Goal: Task Accomplishment & Management: Manage account settings

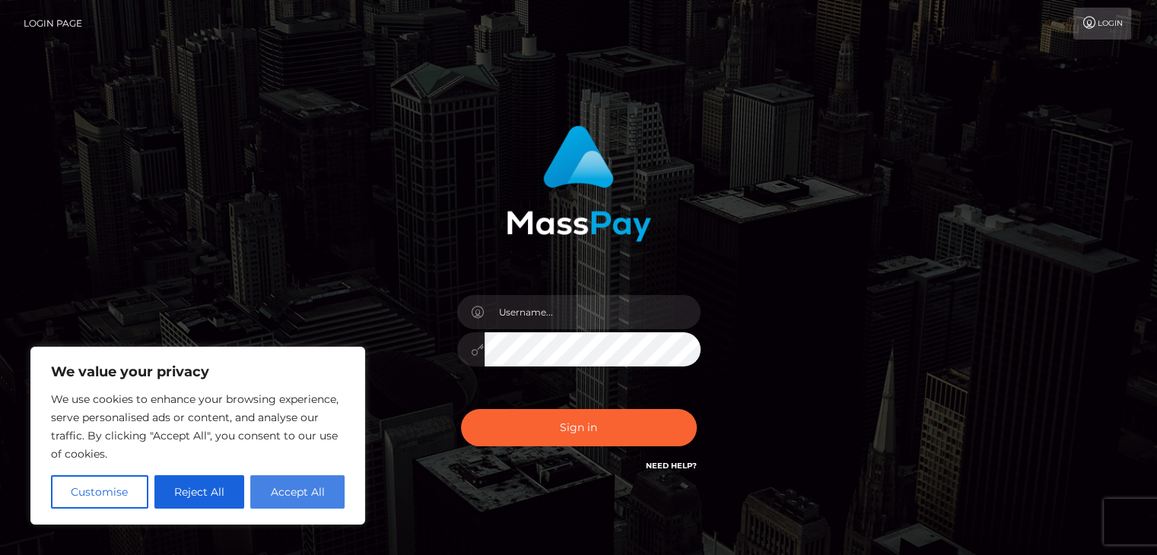
click at [299, 482] on button "Accept All" at bounding box center [297, 491] width 94 height 33
checkbox input "true"
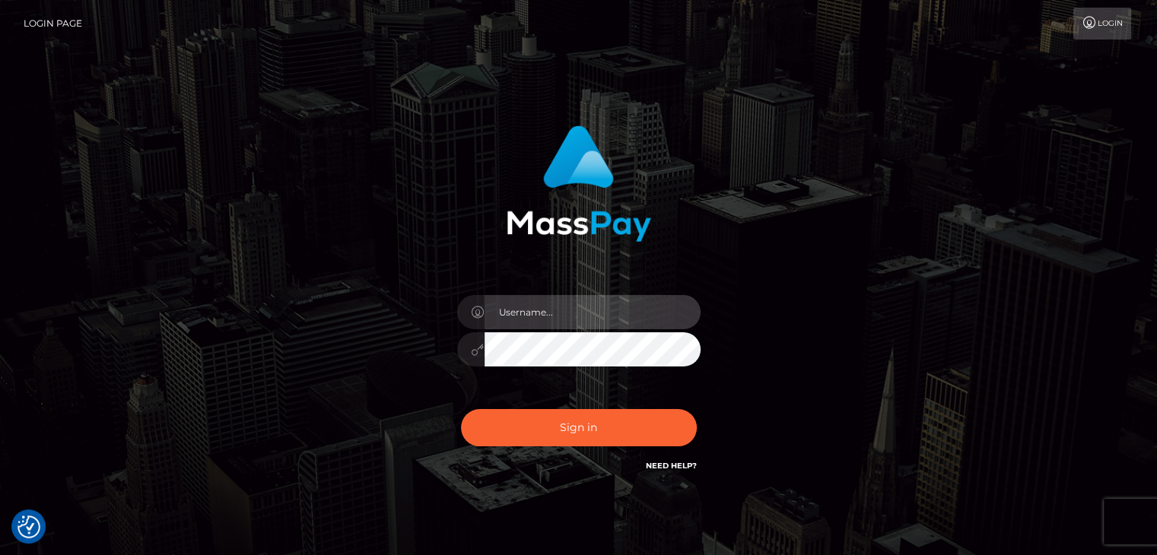
click at [514, 306] on input "text" at bounding box center [592, 312] width 216 height 34
click at [1099, 21] on link "Login" at bounding box center [1102, 24] width 58 height 32
click at [592, 310] on input "text" at bounding box center [592, 312] width 216 height 34
type input "[EMAIL_ADDRESS][DOMAIN_NAME]"
click at [461, 409] on button "Sign in" at bounding box center [579, 427] width 236 height 37
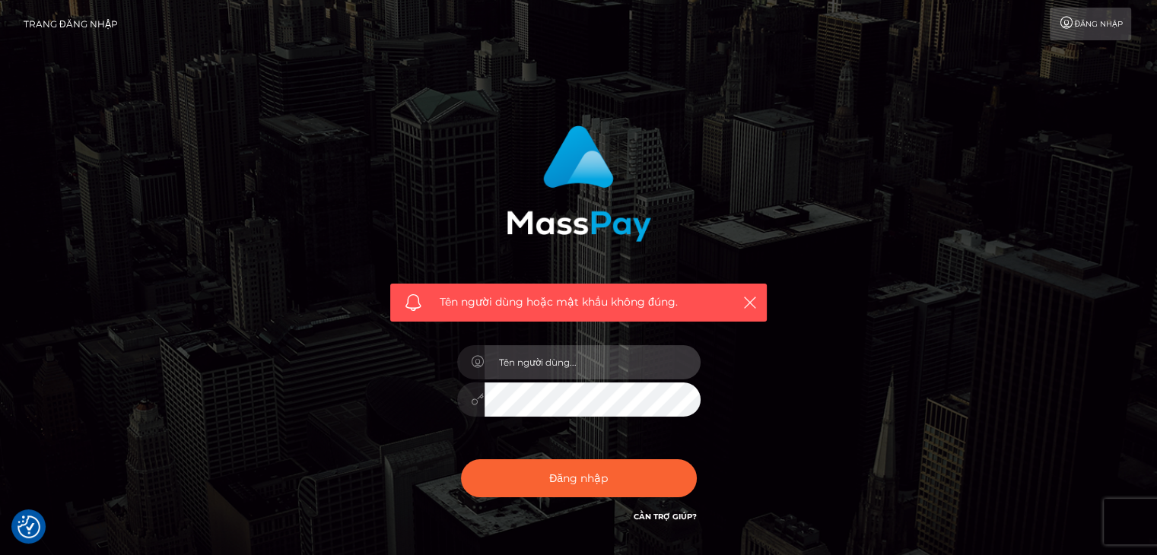
click at [546, 373] on input "text" at bounding box center [592, 362] width 216 height 34
type input "[EMAIL_ADDRESS][DOMAIN_NAME]"
click at [461, 459] on button "Đăng nhập" at bounding box center [579, 478] width 236 height 38
click at [559, 364] on input "text" at bounding box center [592, 362] width 216 height 34
type input "[EMAIL_ADDRESS][DOMAIN_NAME]"
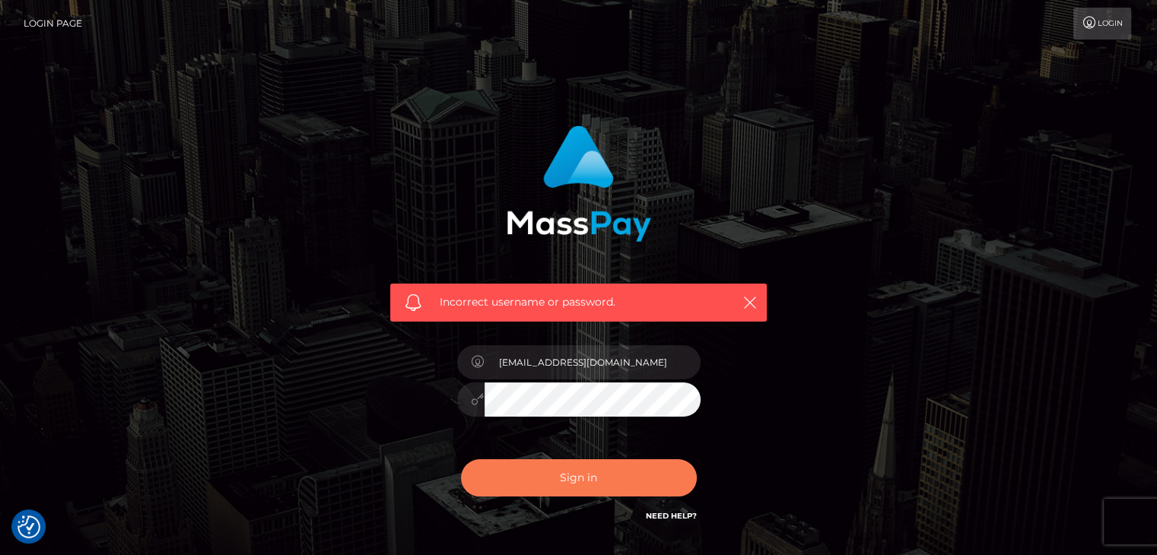
click at [579, 484] on button "Sign in" at bounding box center [579, 477] width 236 height 37
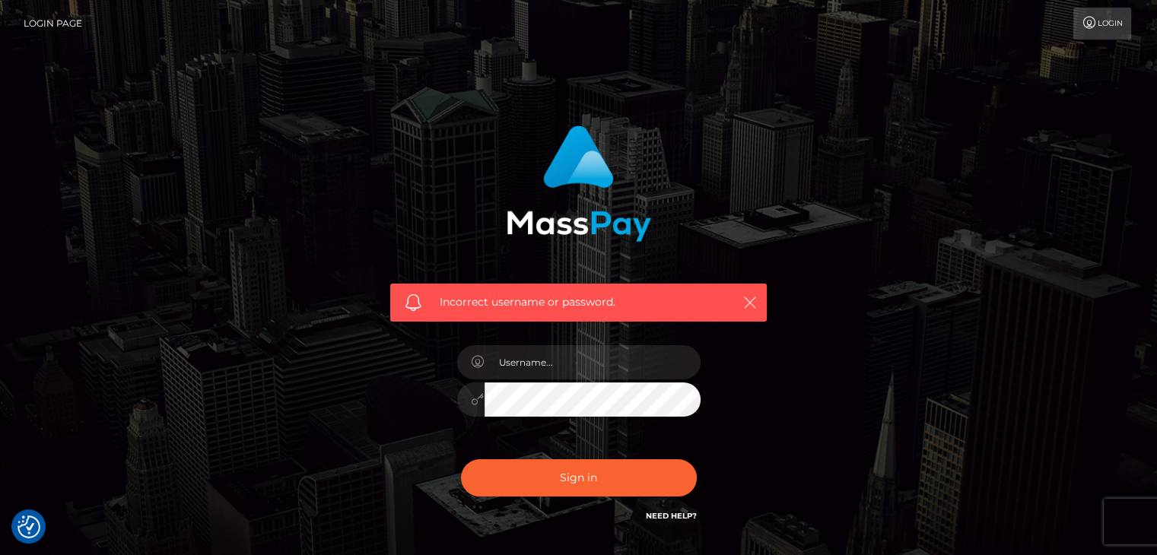
click at [750, 298] on icon "button" at bounding box center [749, 302] width 15 height 15
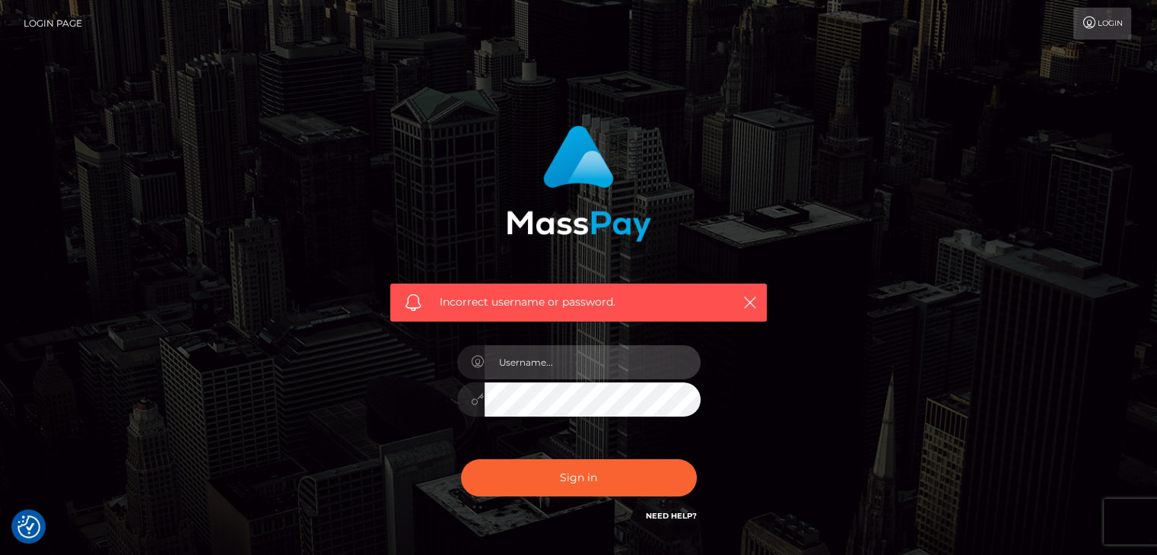
click at [575, 359] on input "text" at bounding box center [592, 362] width 216 height 34
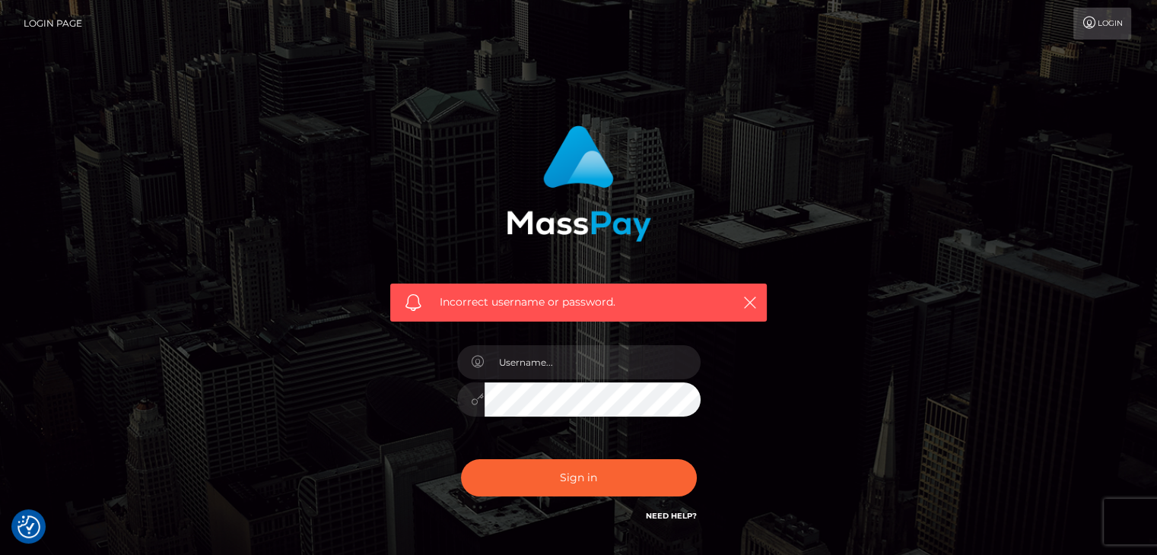
click at [471, 363] on icon at bounding box center [477, 362] width 13 height 12
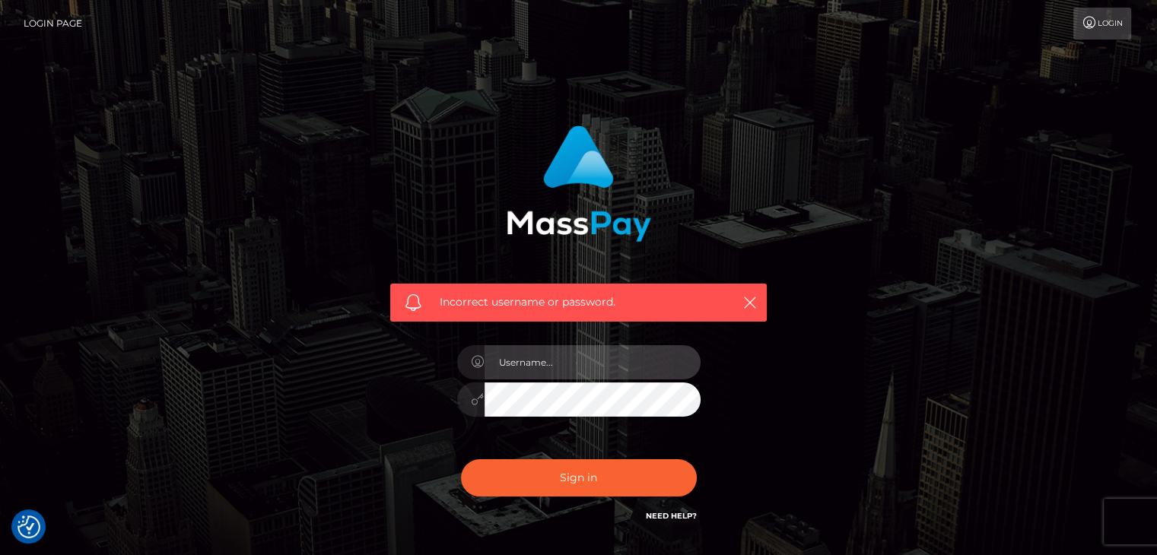
click at [487, 364] on input "text" at bounding box center [592, 362] width 216 height 34
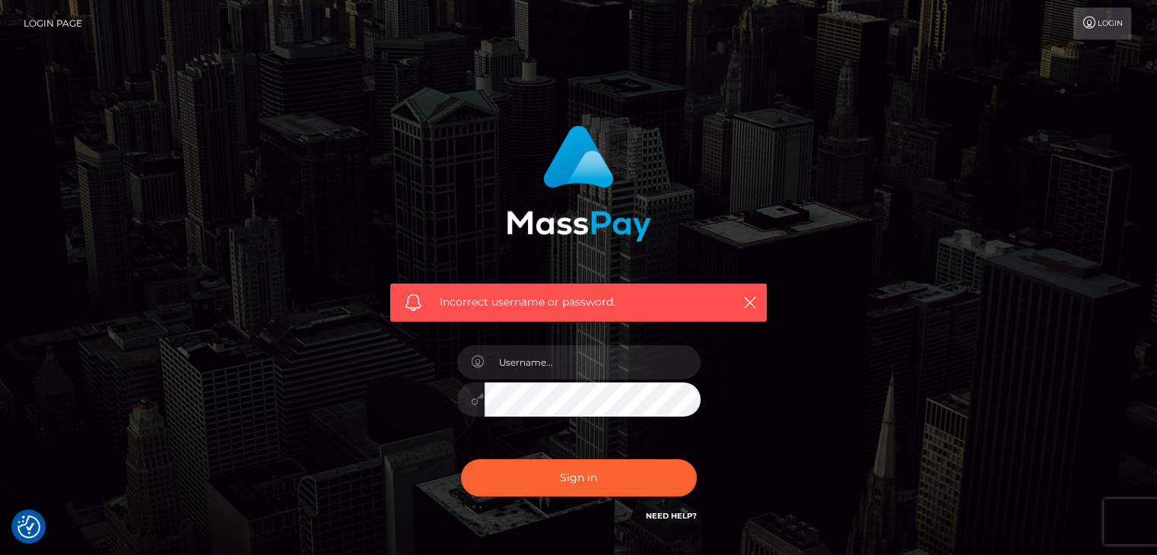
click at [1102, 27] on link "Login" at bounding box center [1102, 24] width 58 height 32
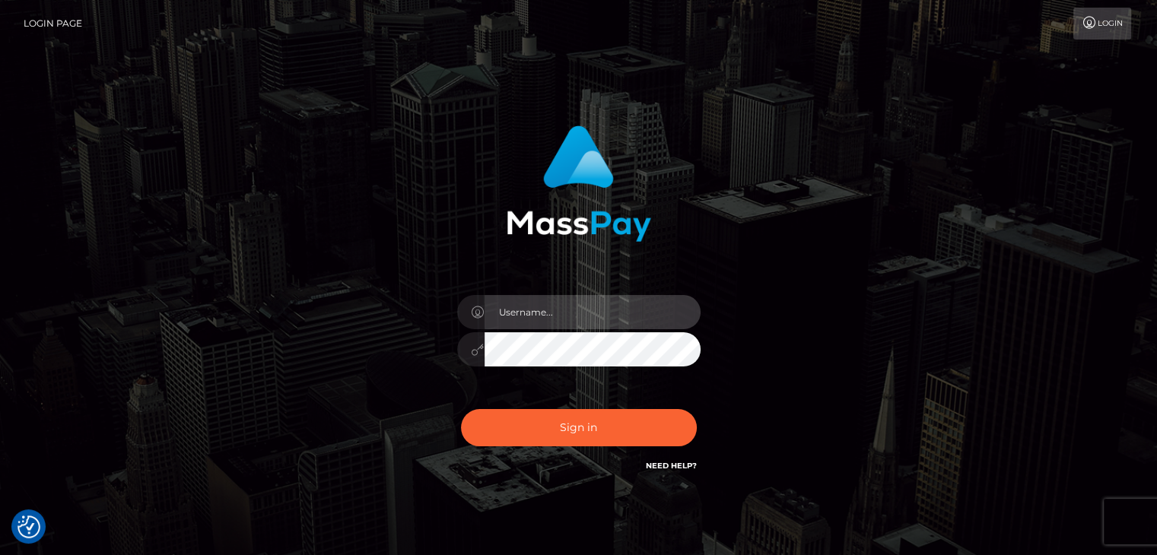
click at [579, 319] on input "text" at bounding box center [592, 312] width 216 height 34
type input "[EMAIL_ADDRESS][DOMAIN_NAME]"
